Goal: Information Seeking & Learning: Check status

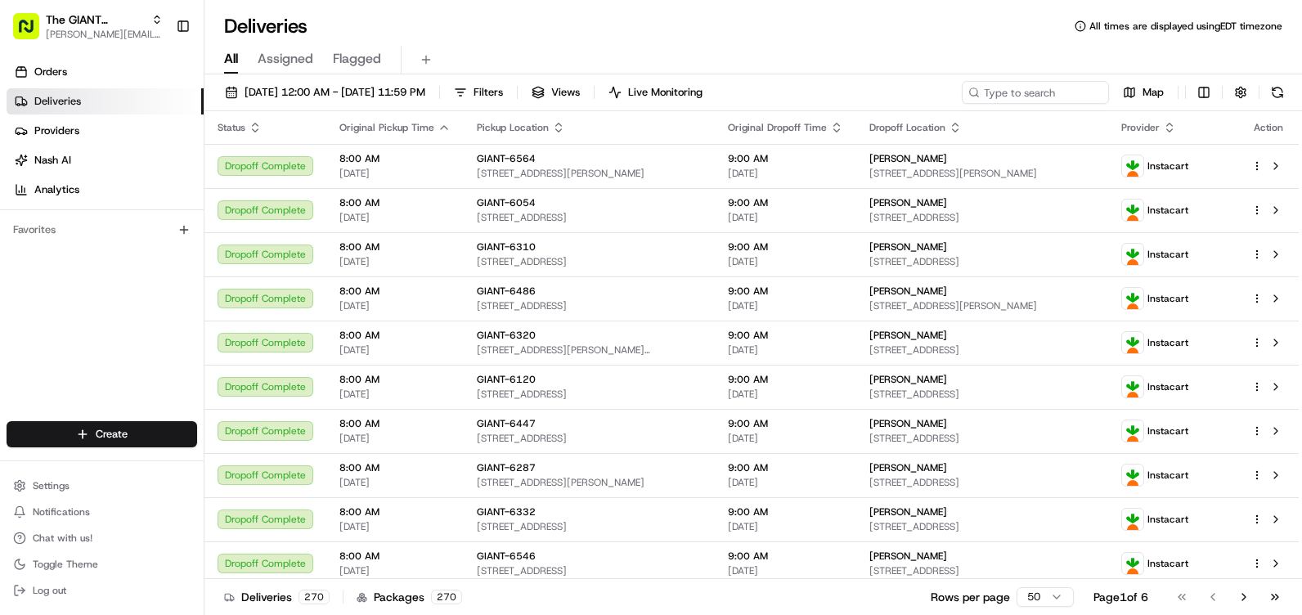
drag, startPoint x: 539, startPoint y: 93, endPoint x: 476, endPoint y: 109, distance: 64.8
click at [510, 93] on button "Filters" at bounding box center [478, 92] width 64 height 23
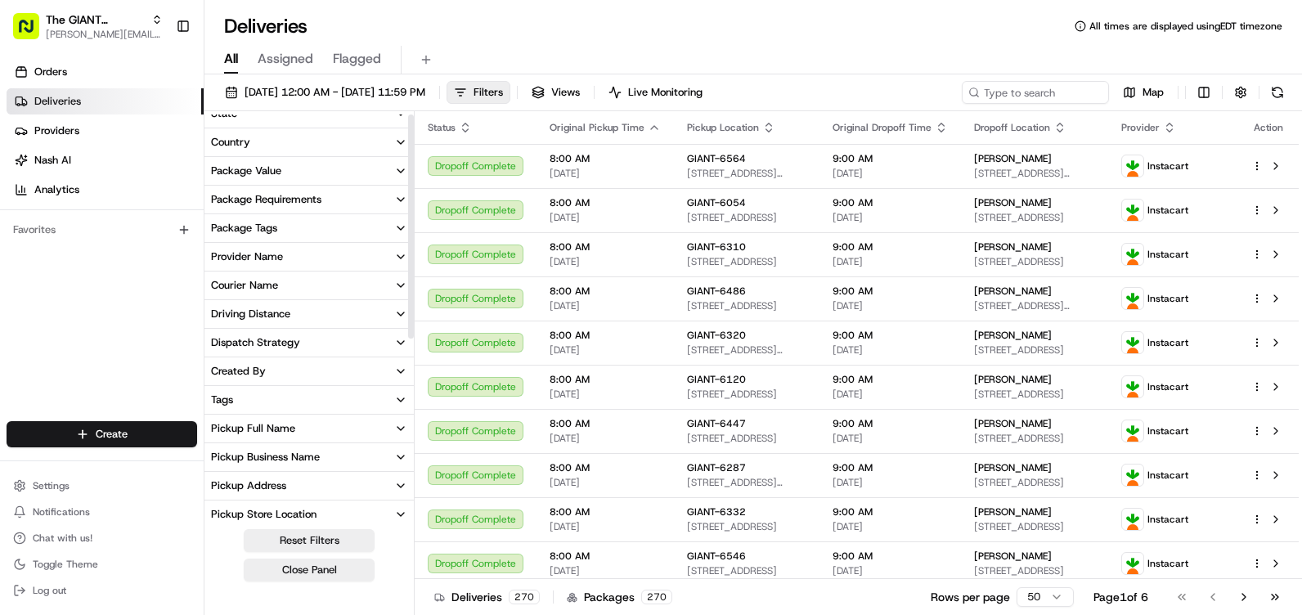
scroll to position [164, 0]
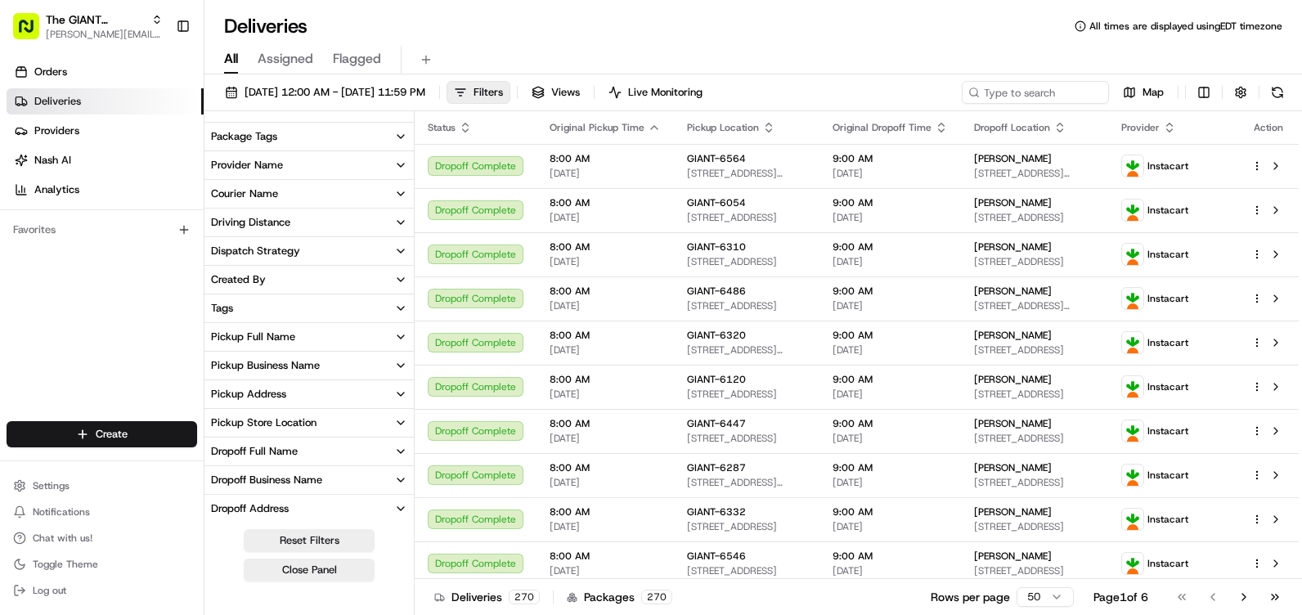
click at [312, 416] on div "Pickup Store Location" at bounding box center [263, 422] width 105 height 15
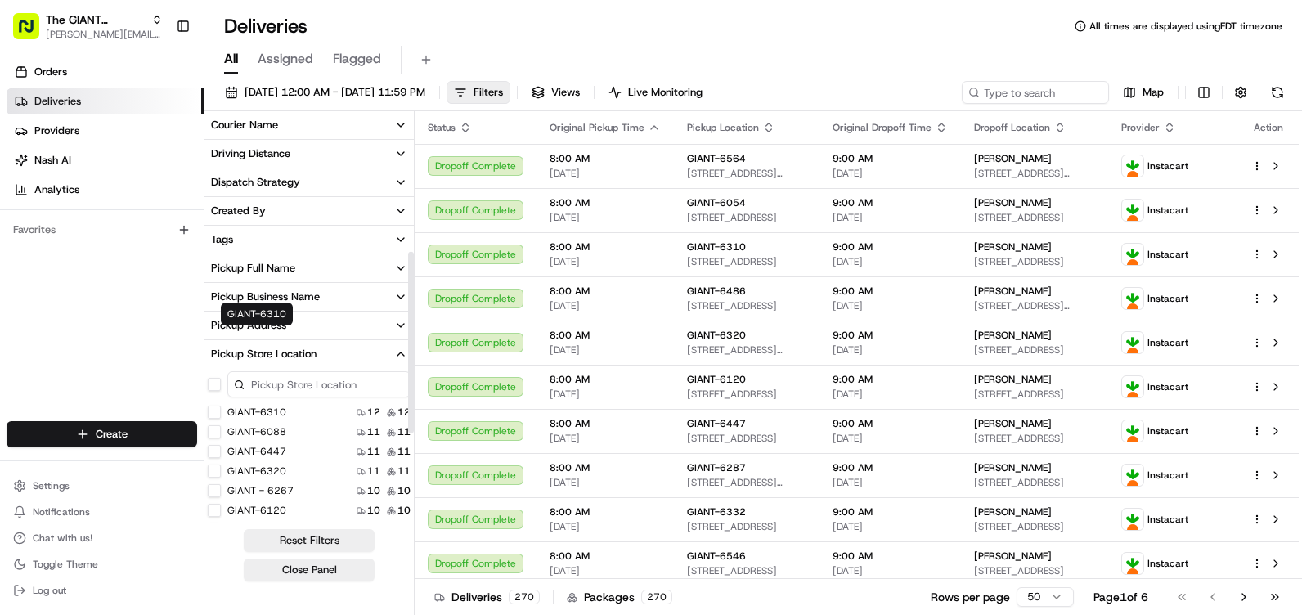
scroll to position [327, 0]
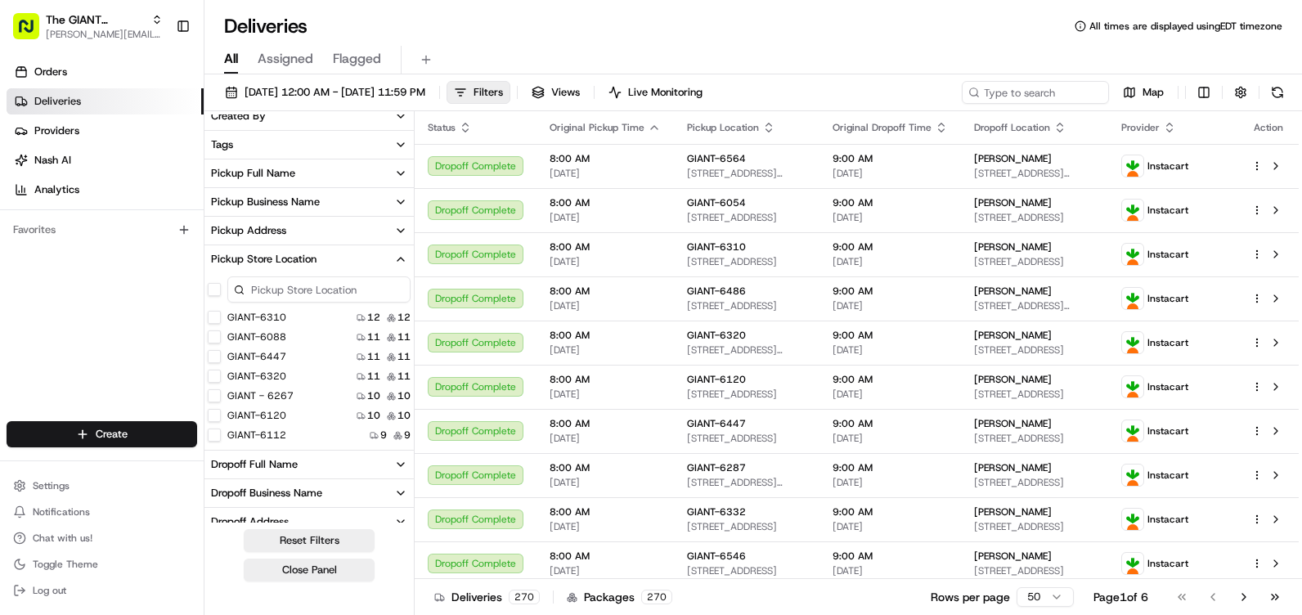
click at [288, 289] on input at bounding box center [318, 289] width 183 height 26
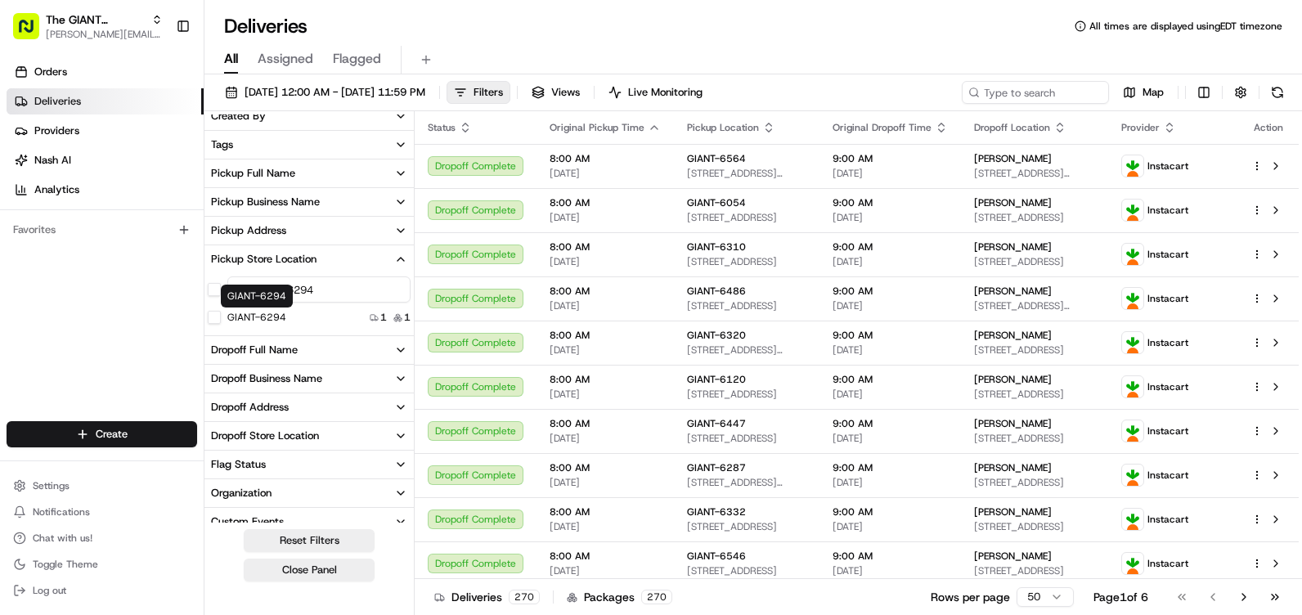
type input "GIANT-6294"
click at [222, 313] on div "GIANT-6294" at bounding box center [247, 317] width 78 height 13
click at [218, 317] on button "GIANT-6294" at bounding box center [214, 317] width 13 height 13
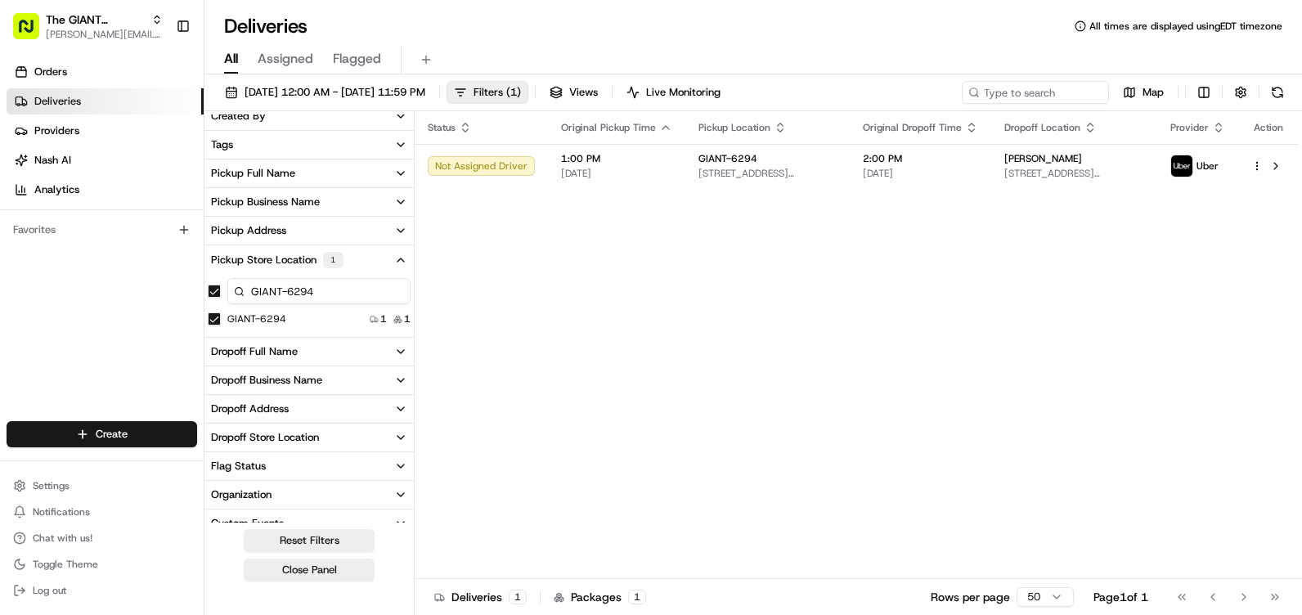
click at [796, 269] on div "Status Original Pickup Time Pickup Location Original Dropoff Time Dropoff Locat…" at bounding box center [857, 345] width 884 height 468
